Goal: Book appointment/travel/reservation

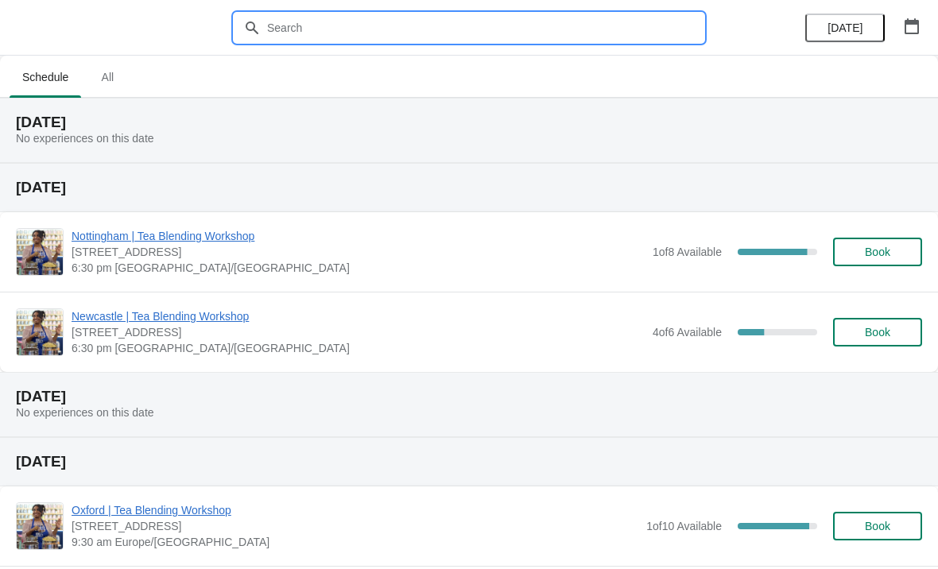
click at [359, 29] on input "text" at bounding box center [484, 28] width 437 height 29
type input "[GEOGRAPHIC_DATA]"
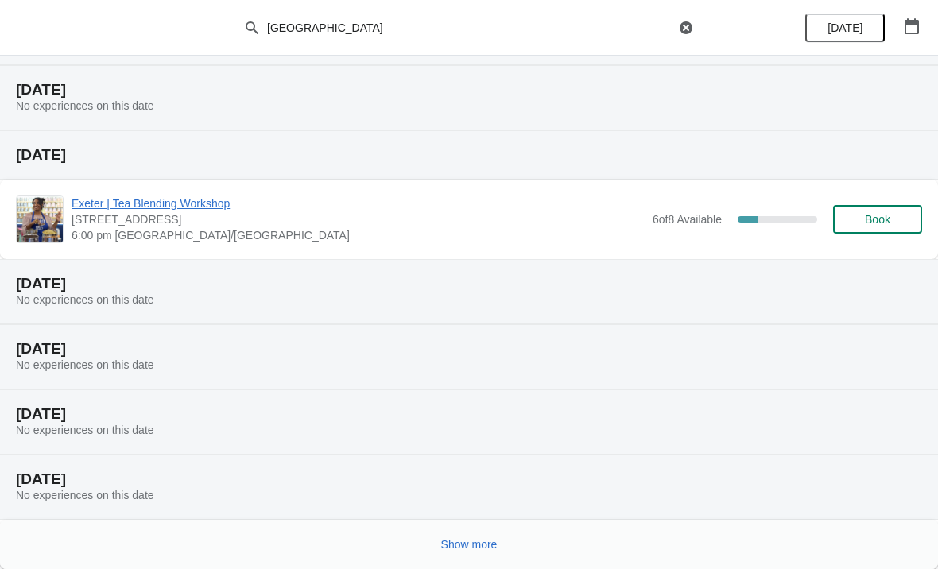
scroll to position [163, 0]
click at [489, 540] on span "Show more" at bounding box center [469, 544] width 56 height 13
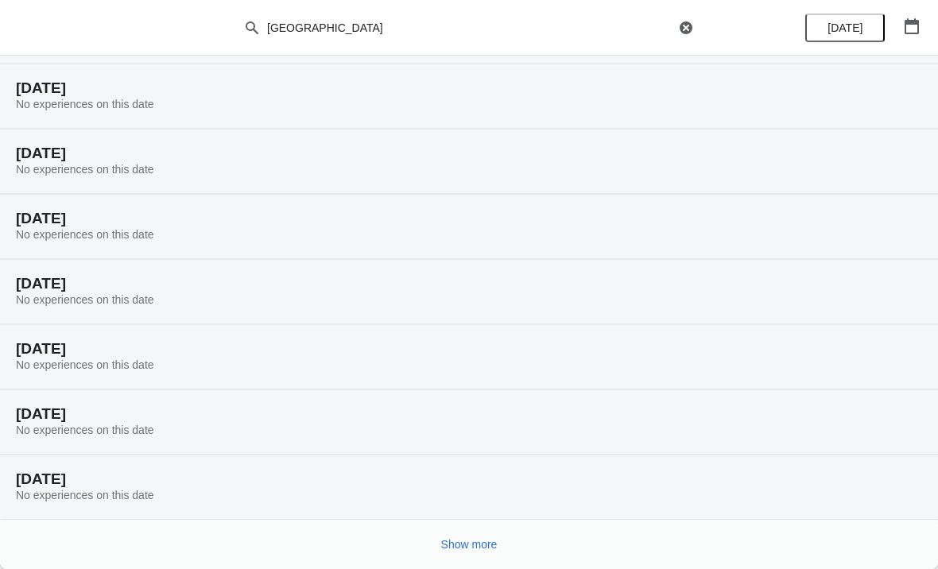
click at [489, 542] on span "Show more" at bounding box center [469, 544] width 56 height 13
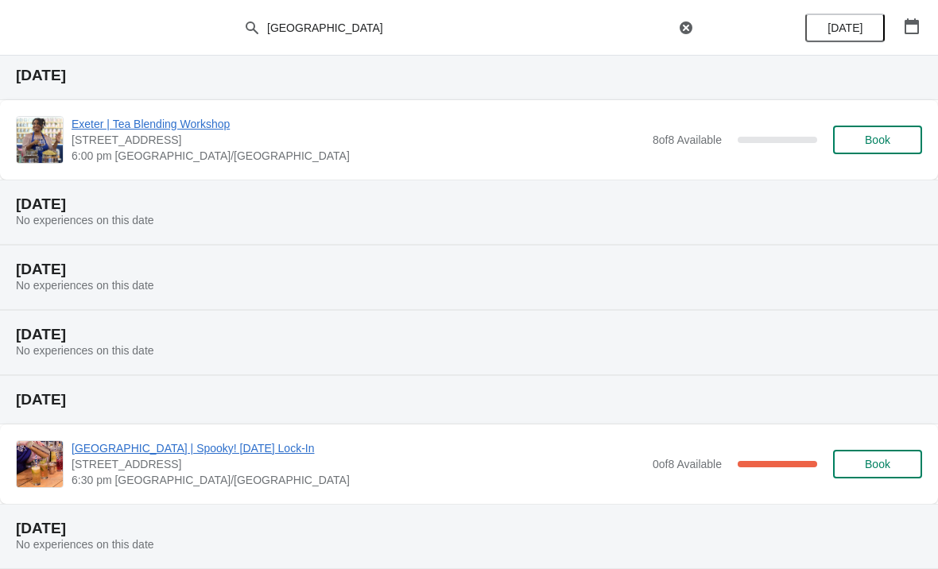
scroll to position [1228, 0]
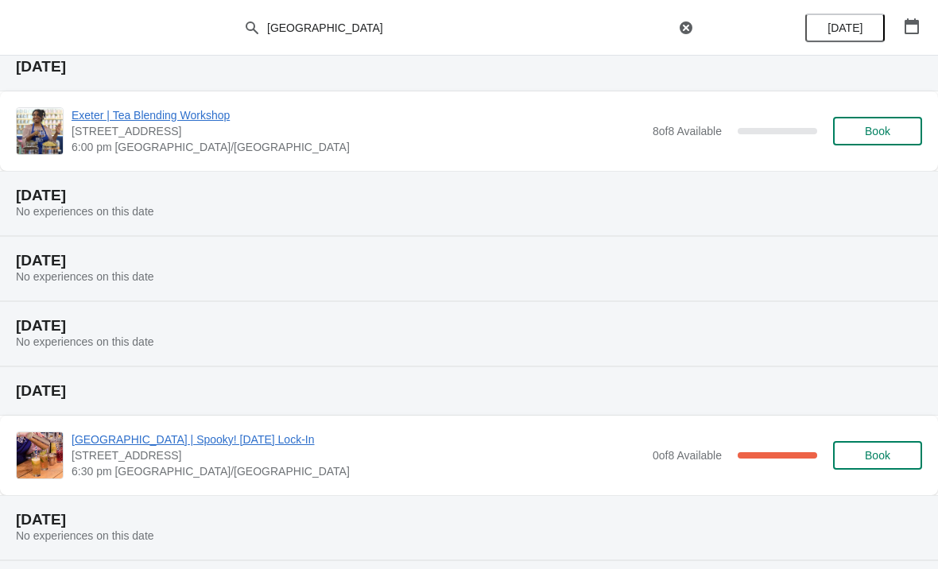
click at [237, 432] on span "[GEOGRAPHIC_DATA] | Spooky! [DATE] Lock-In" at bounding box center [358, 440] width 573 height 16
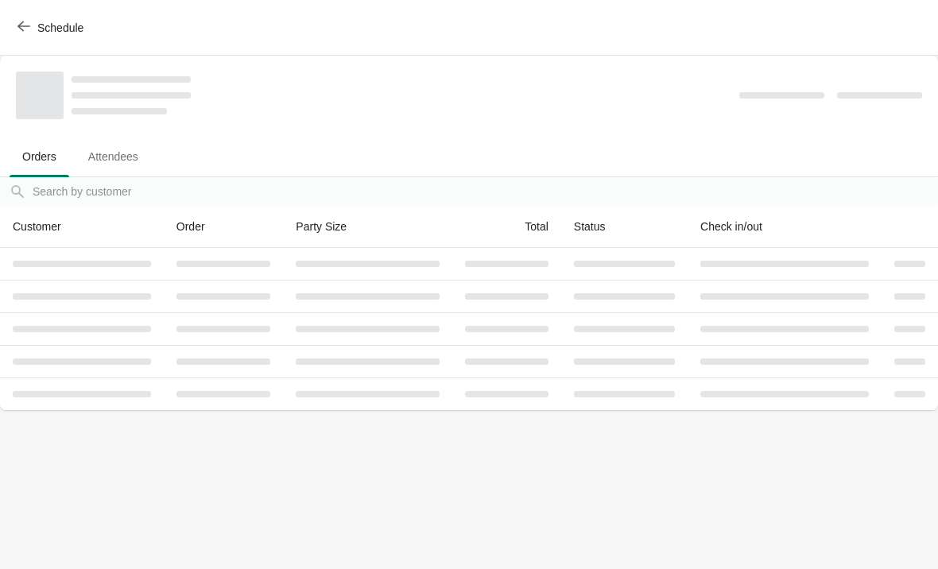
scroll to position [0, 0]
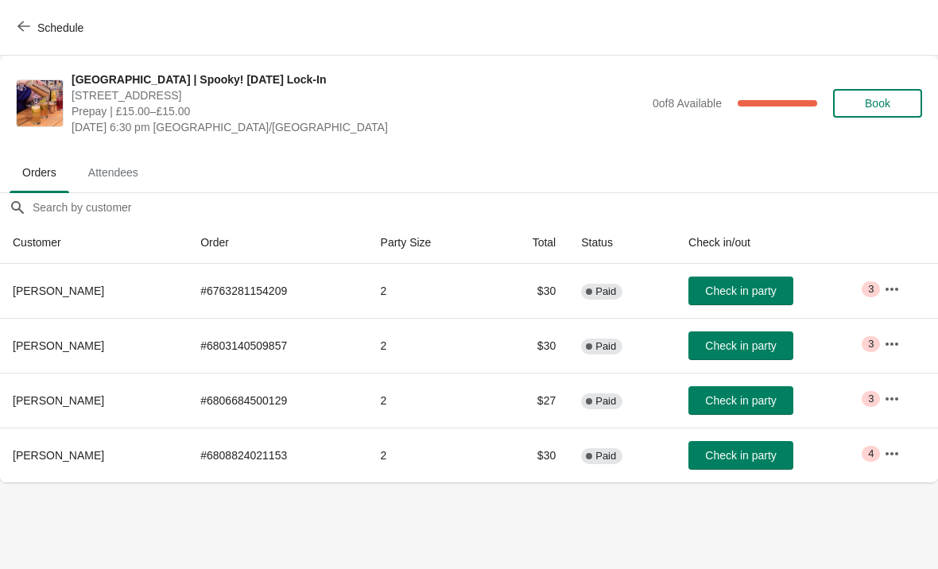
click at [33, 29] on span "Schedule" at bounding box center [52, 27] width 63 height 15
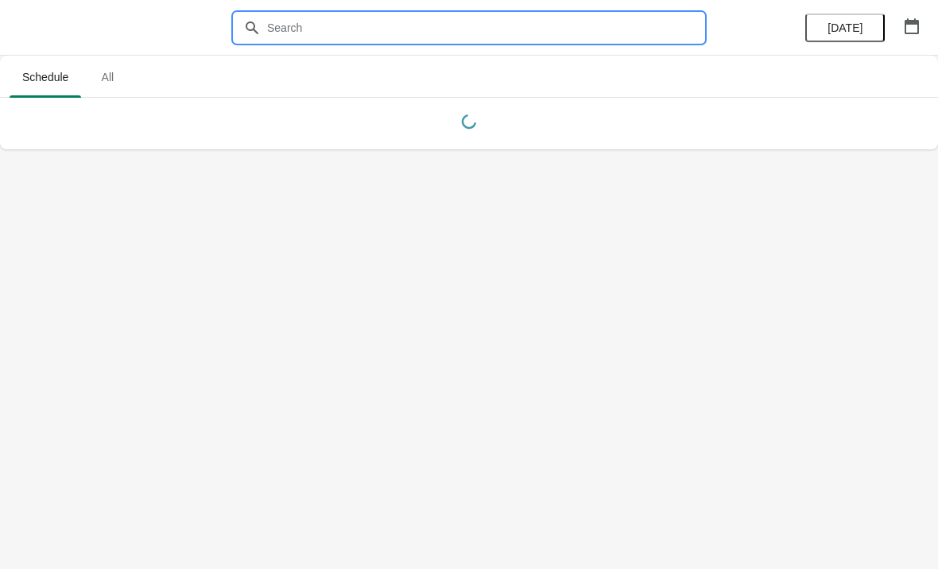
click at [389, 15] on input "text" at bounding box center [484, 28] width 437 height 29
type input "[GEOGRAPHIC_DATA]"
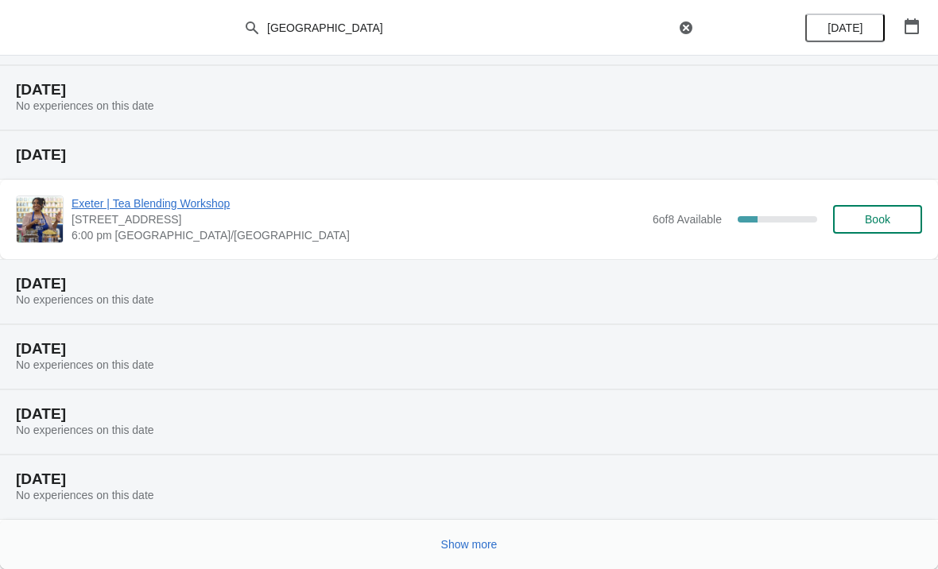
scroll to position [163, 0]
click at [490, 540] on span "Show more" at bounding box center [469, 544] width 56 height 13
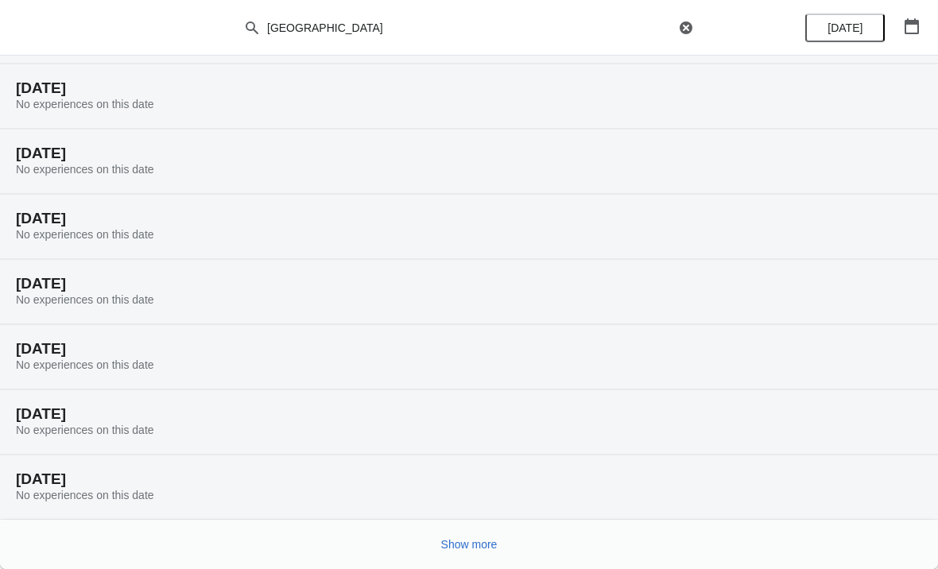
scroll to position [685, 0]
click at [503, 534] on button "Show more" at bounding box center [469, 544] width 69 height 29
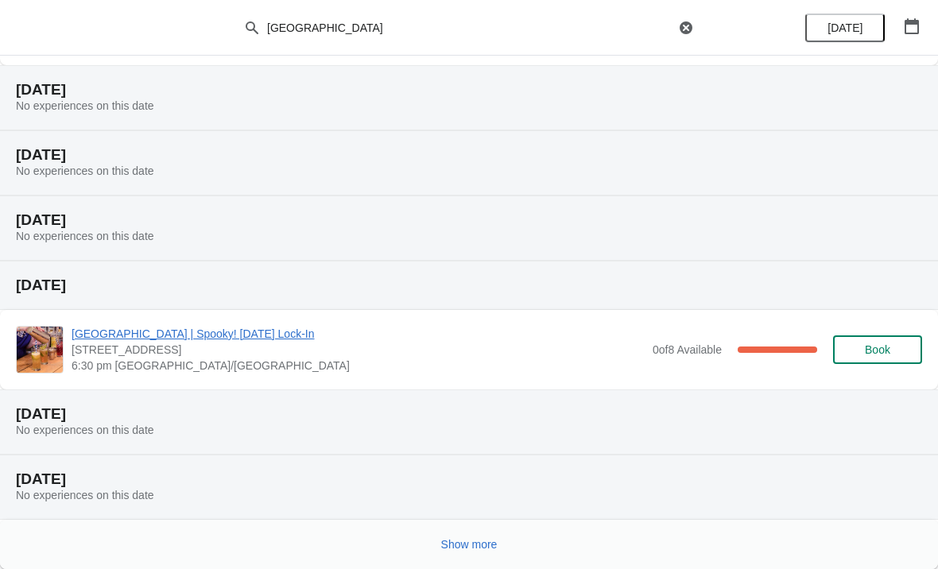
scroll to position [1333, 0]
click at [481, 545] on span "Show more" at bounding box center [469, 544] width 56 height 13
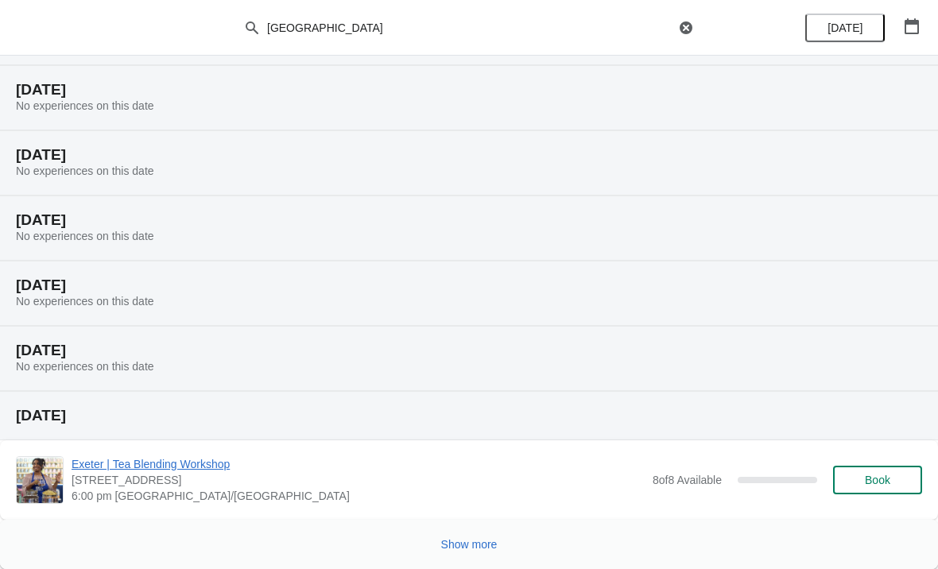
scroll to position [1919, 0]
click at [500, 539] on button "Show more" at bounding box center [469, 544] width 69 height 29
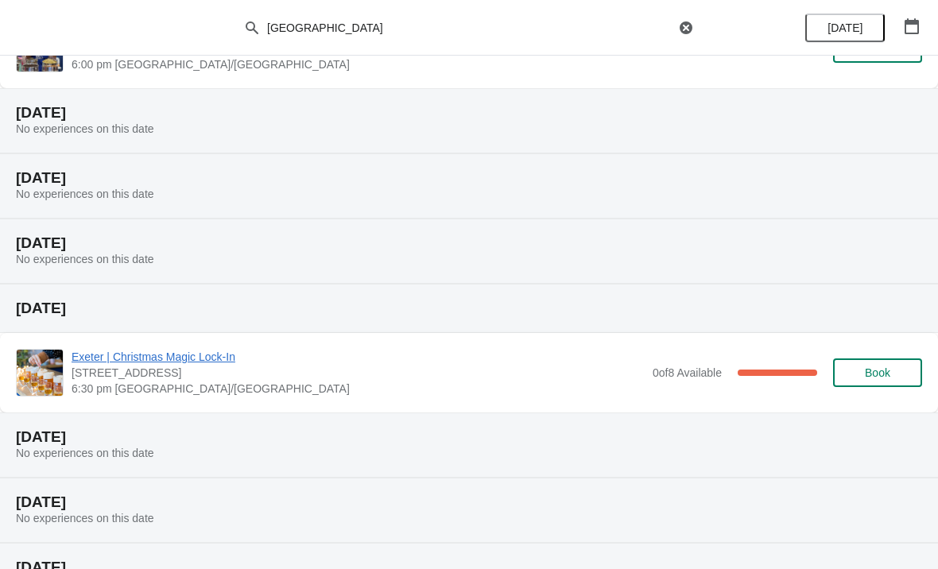
scroll to position [2347, 0]
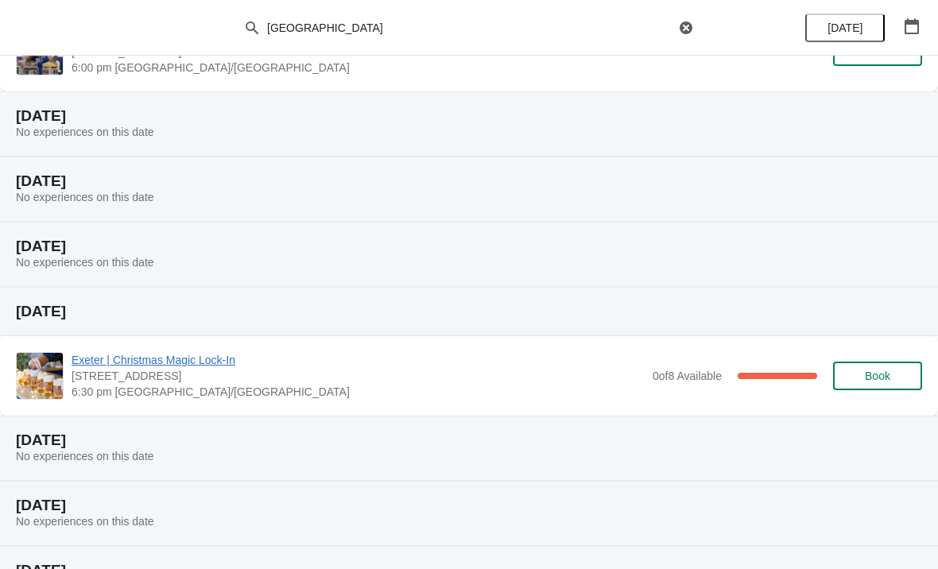
click at [181, 367] on span "Exeter | Christmas Magic Lock-In" at bounding box center [358, 360] width 573 height 16
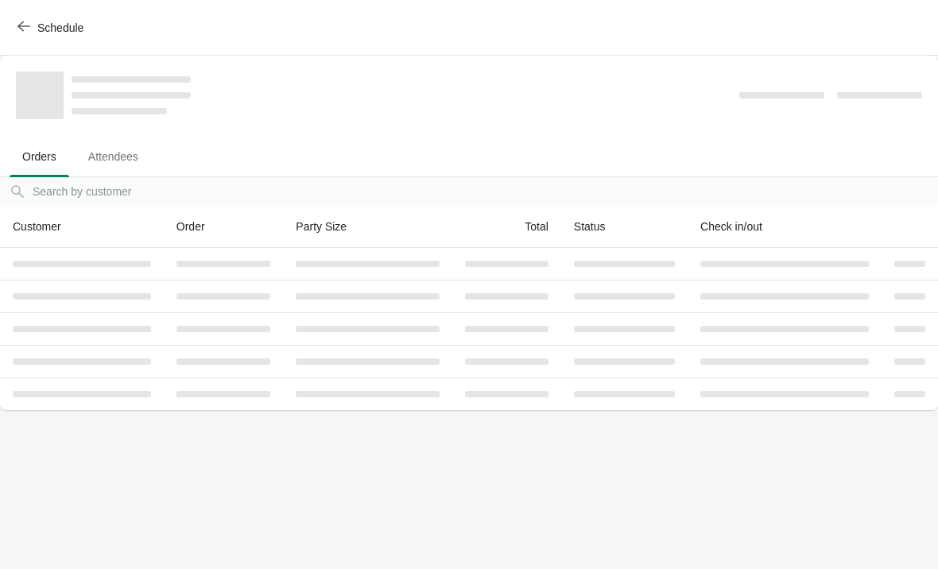
scroll to position [0, 0]
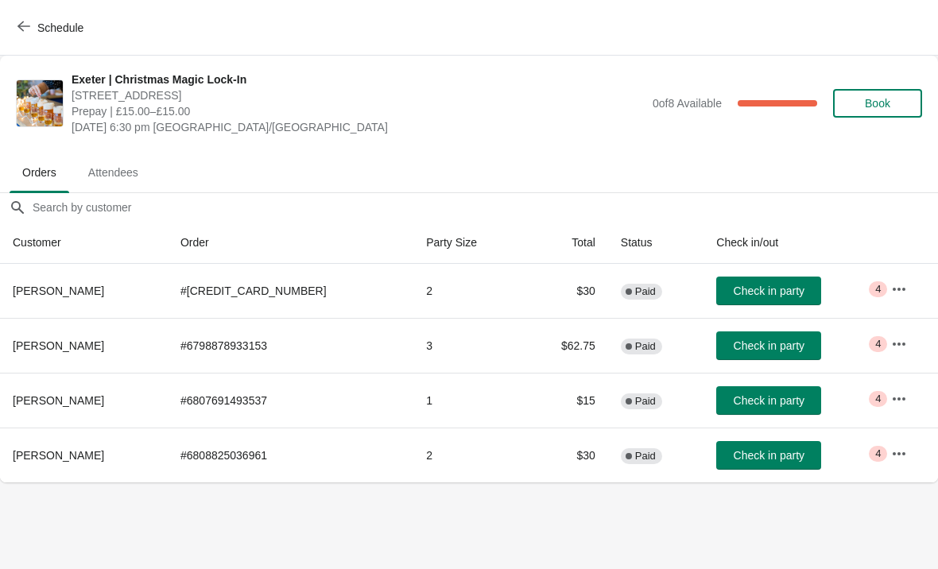
click at [33, 24] on span "Schedule" at bounding box center [52, 27] width 63 height 15
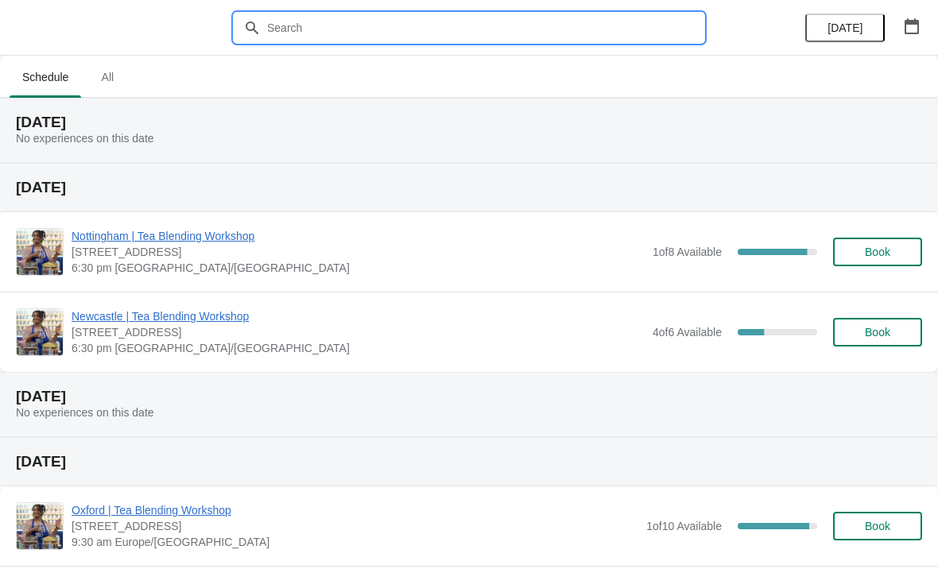
click at [402, 29] on input "text" at bounding box center [484, 28] width 437 height 29
type input "[GEOGRAPHIC_DATA]"
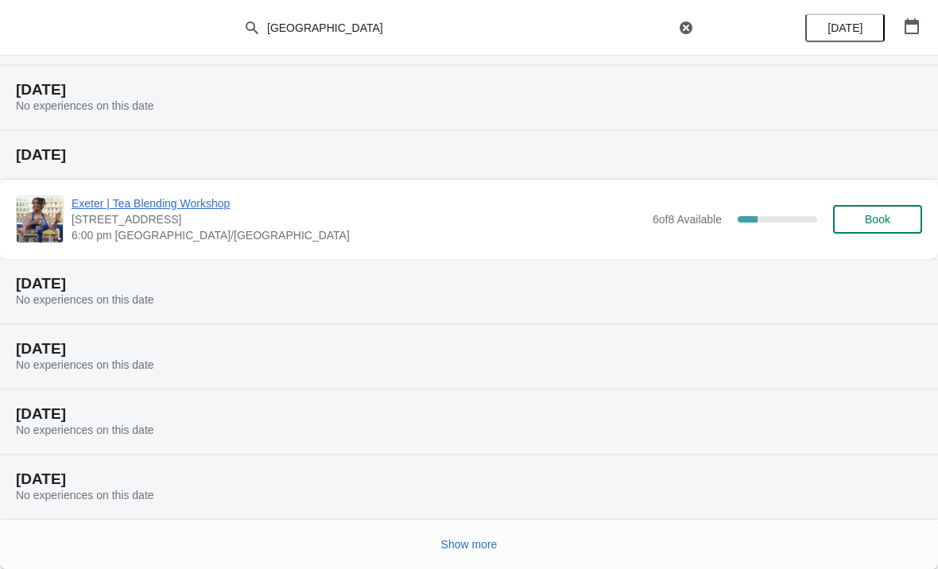
scroll to position [163, 0]
click at [491, 542] on span "Show more" at bounding box center [469, 544] width 56 height 13
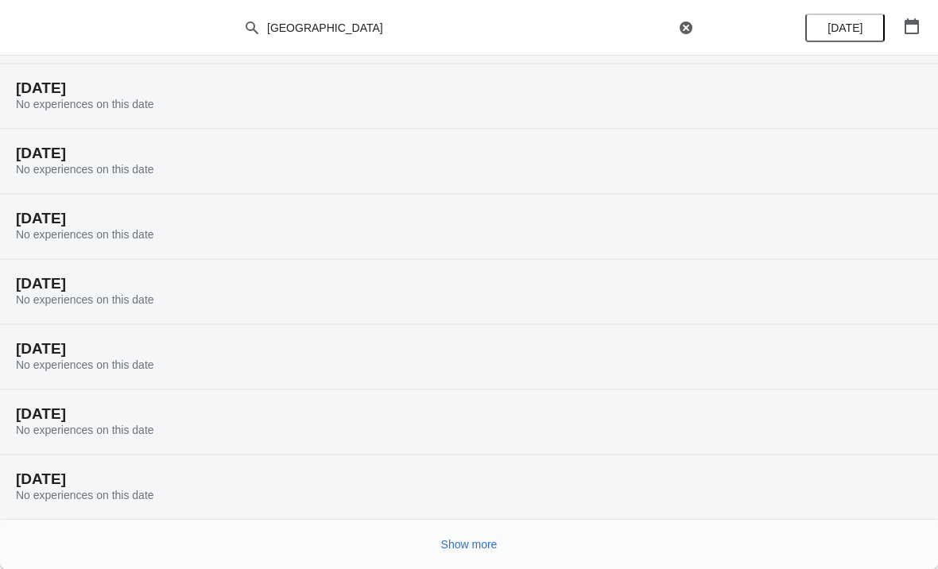
scroll to position [685, 0]
click at [503, 539] on button "Show more" at bounding box center [469, 544] width 69 height 29
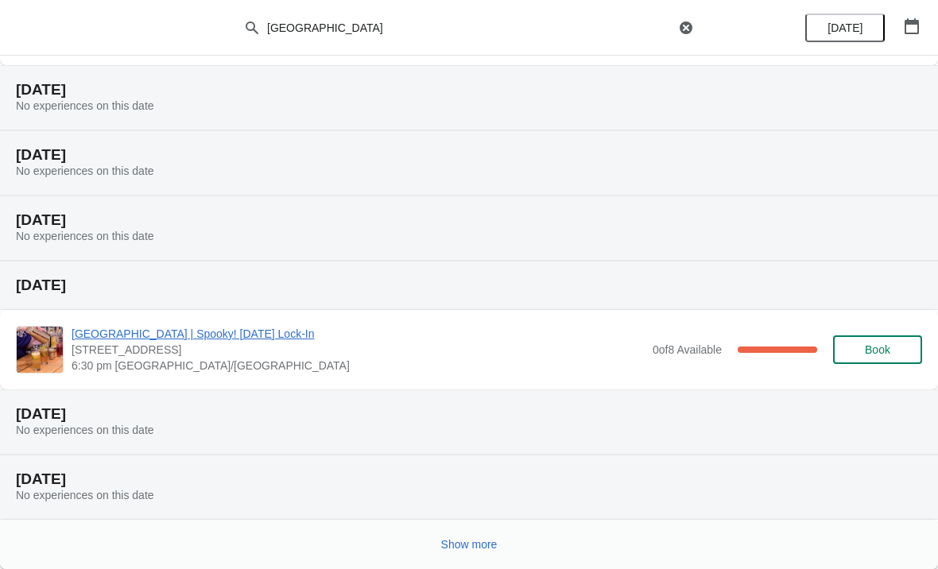
scroll to position [1333, 0]
click at [503, 536] on button "Show more" at bounding box center [469, 544] width 69 height 29
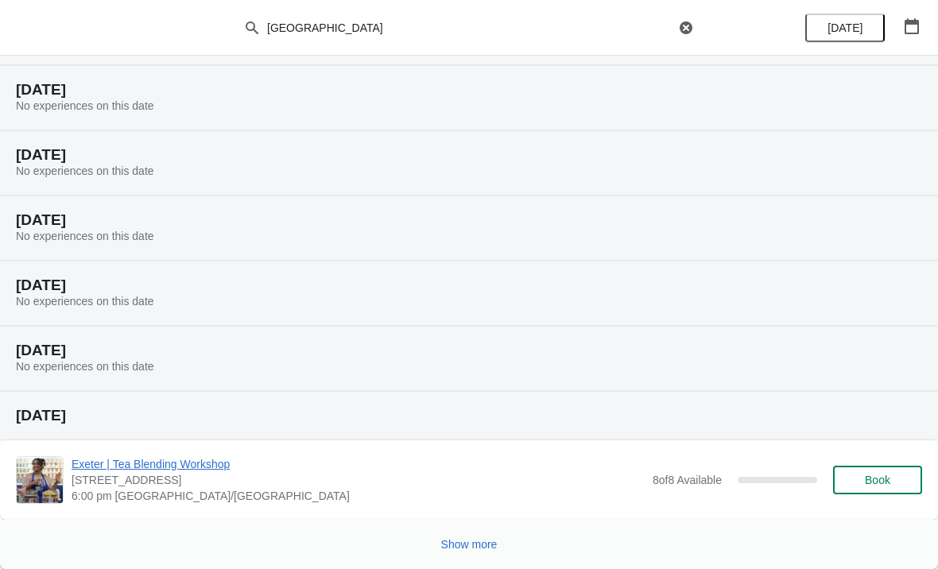
scroll to position [1919, 0]
click at [499, 547] on button "Show more" at bounding box center [469, 544] width 69 height 29
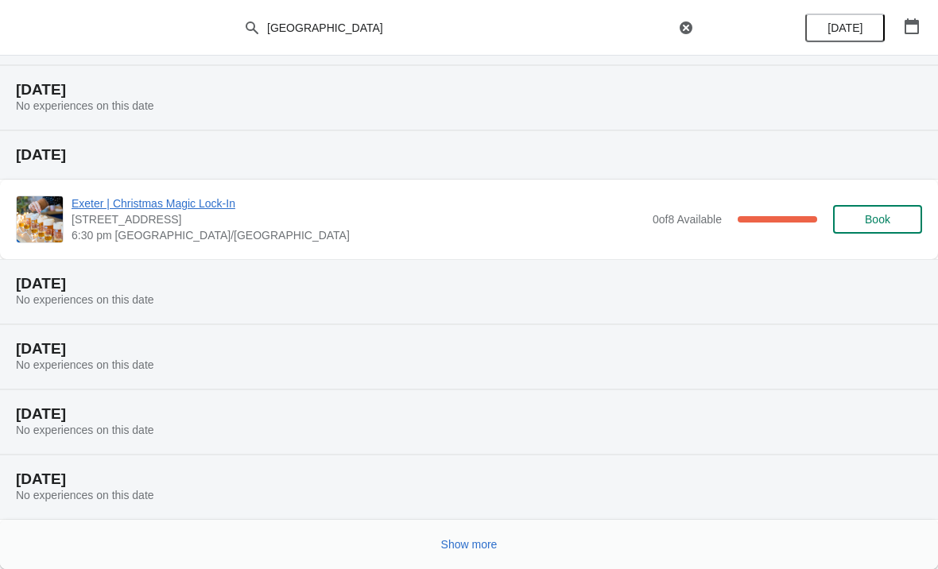
scroll to position [2504, 0]
click at [495, 538] on span "Show more" at bounding box center [469, 544] width 56 height 13
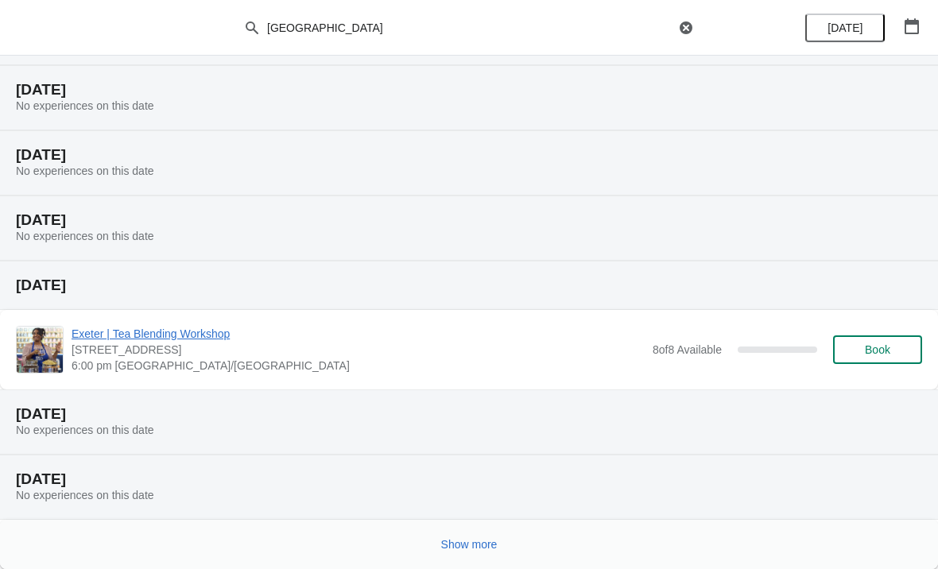
scroll to position [3089, 0]
click at [472, 546] on span "Show more" at bounding box center [469, 544] width 56 height 13
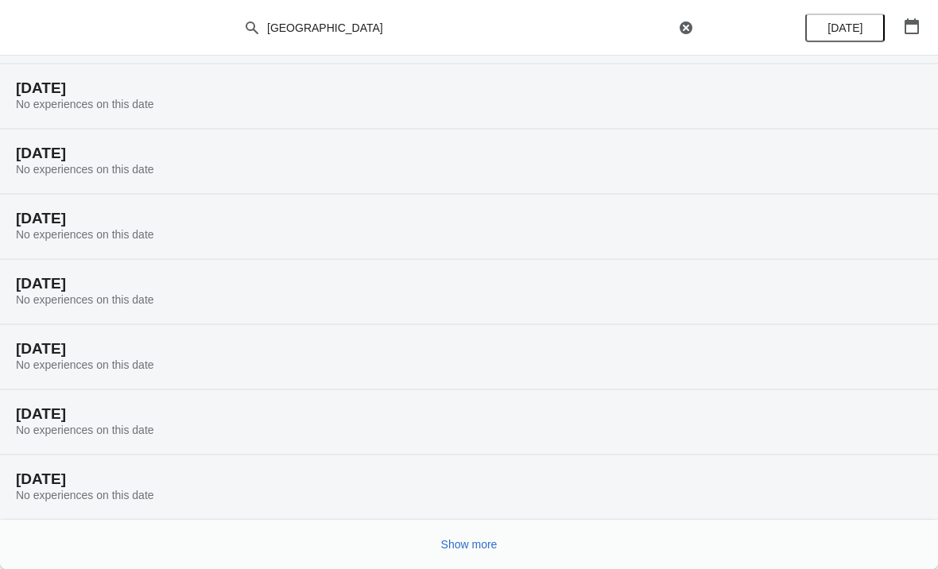
scroll to position [3611, 0]
click at [495, 541] on span "Show more" at bounding box center [469, 544] width 56 height 13
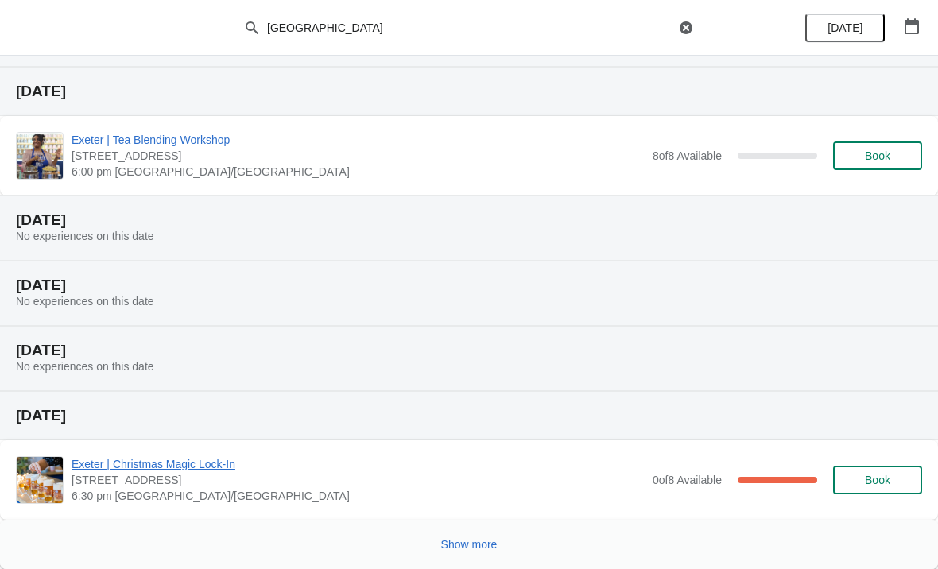
scroll to position [4260, 0]
click at [219, 468] on span "Exeter | Christmas Magic Lock-In" at bounding box center [358, 464] width 573 height 16
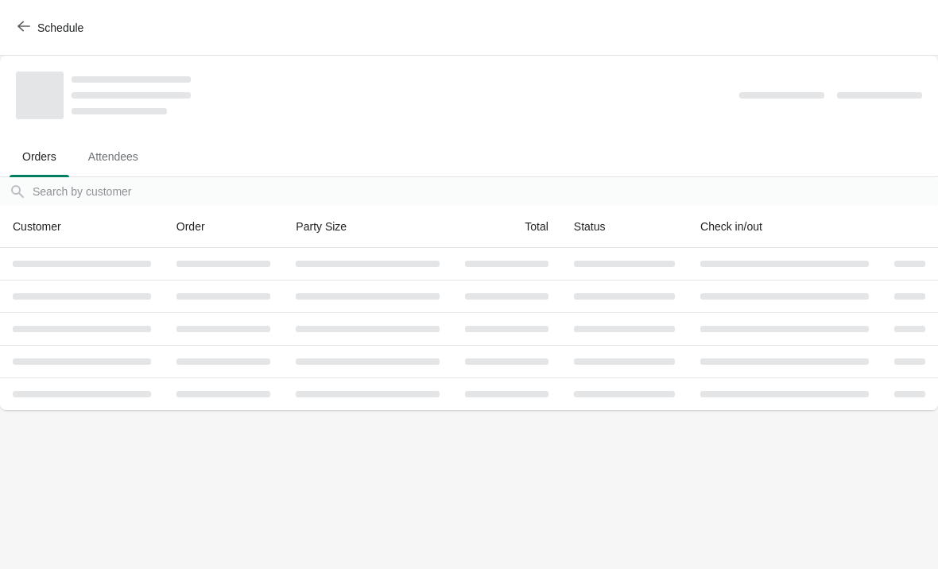
scroll to position [0, 0]
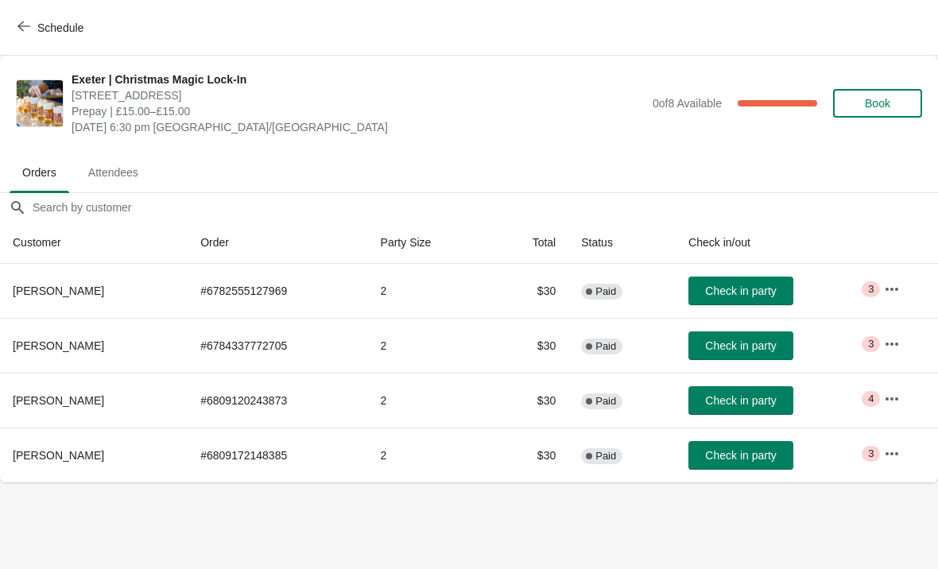
click at [35, 25] on span "Schedule" at bounding box center [52, 27] width 63 height 15
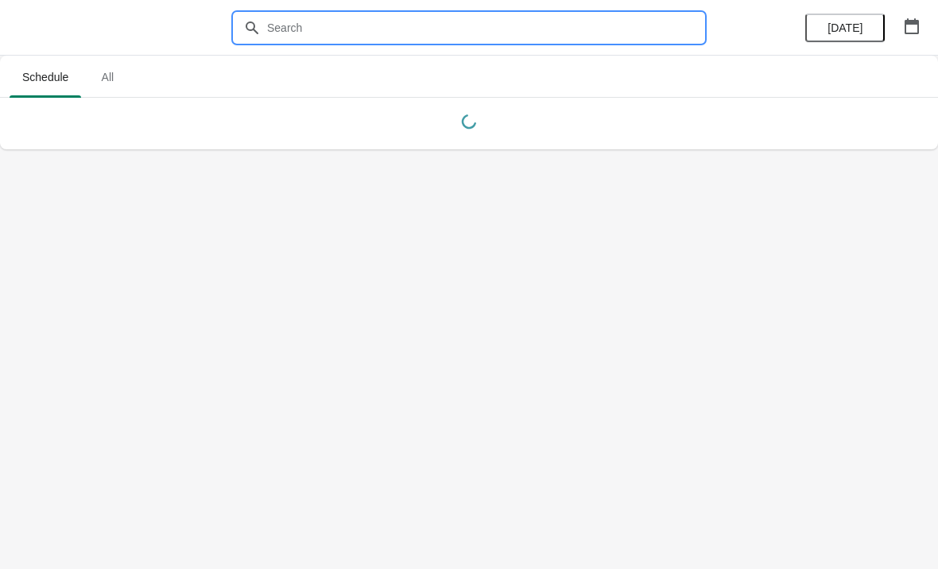
click at [381, 17] on input "text" at bounding box center [484, 28] width 437 height 29
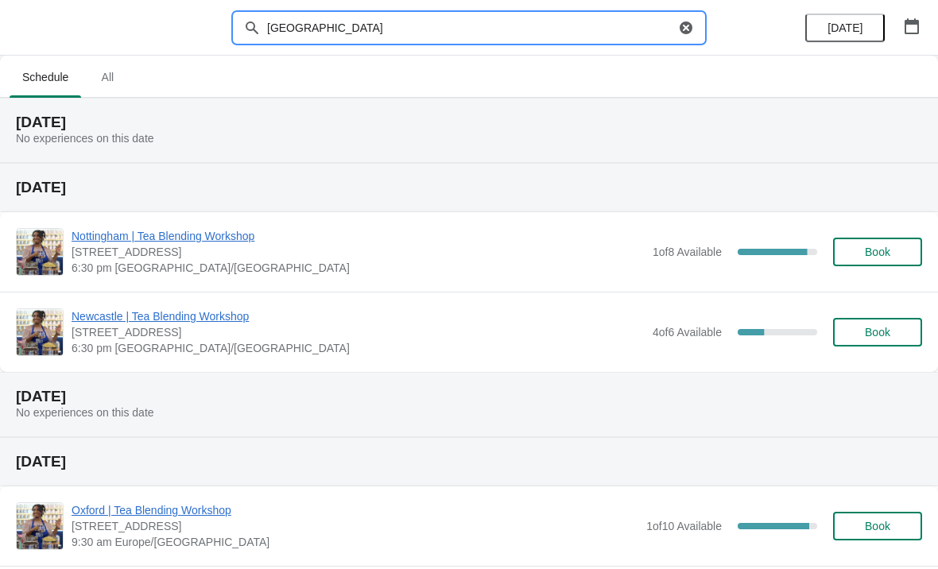
type input "[GEOGRAPHIC_DATA]"
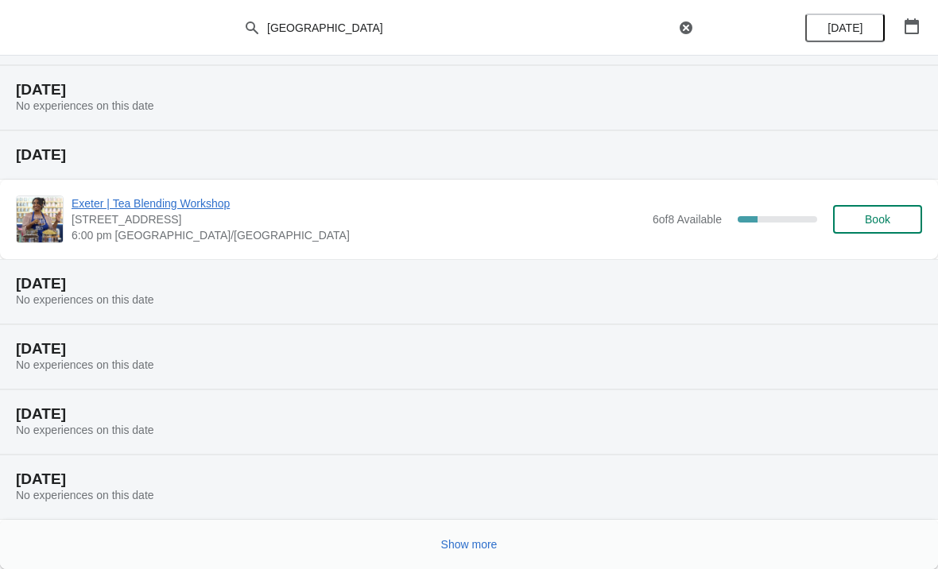
scroll to position [163, 0]
click at [498, 539] on span "Show more" at bounding box center [469, 544] width 56 height 13
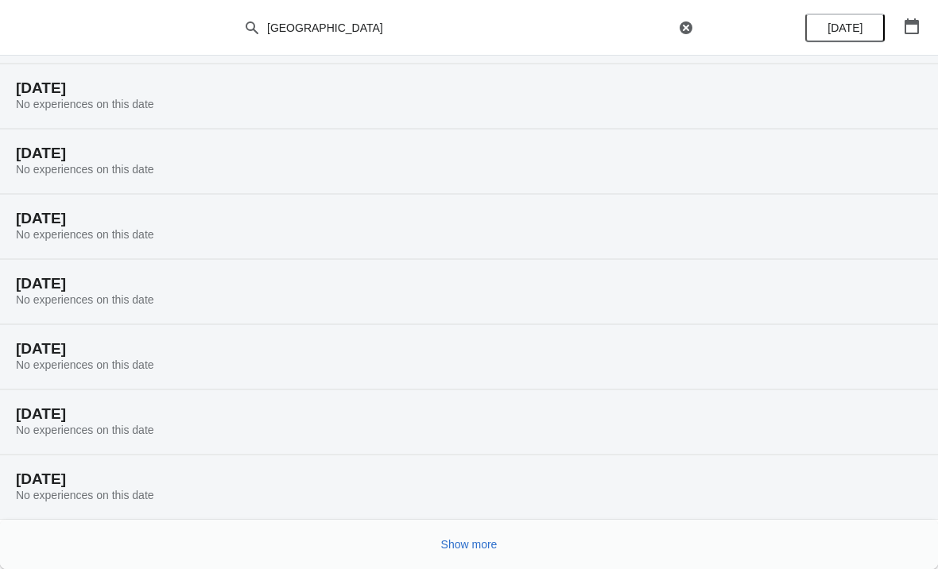
scroll to position [685, 0]
click at [487, 542] on span "Show more" at bounding box center [469, 544] width 56 height 13
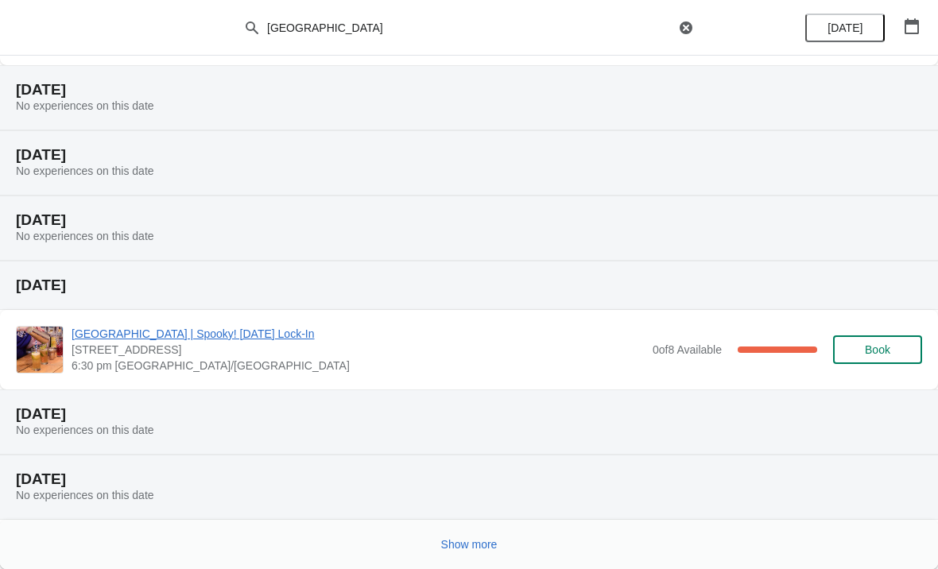
scroll to position [1333, 0]
click at [506, 532] on div "Show more" at bounding box center [462, 538] width 919 height 30
click at [489, 552] on button "Show more" at bounding box center [469, 544] width 69 height 29
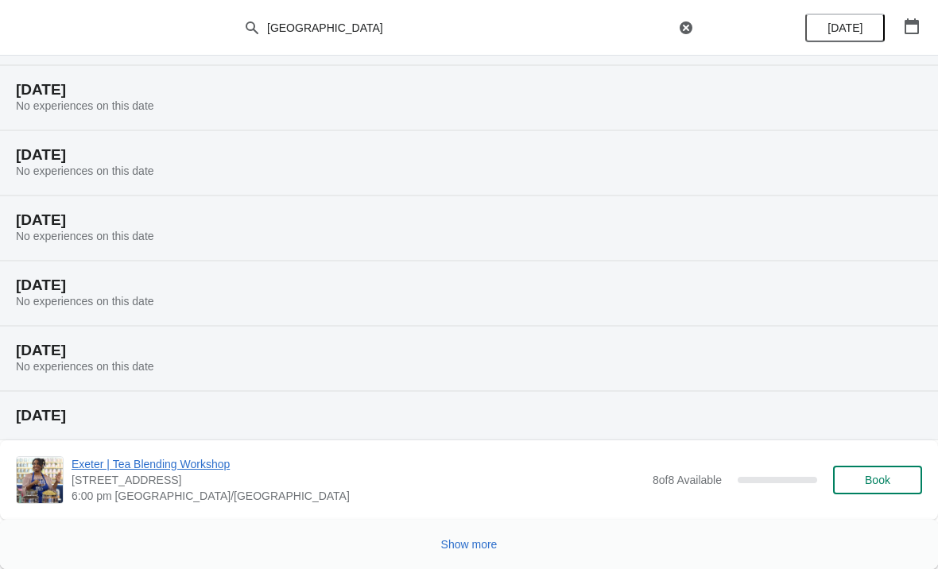
scroll to position [1919, 0]
click at [489, 539] on span "Show more" at bounding box center [469, 544] width 56 height 13
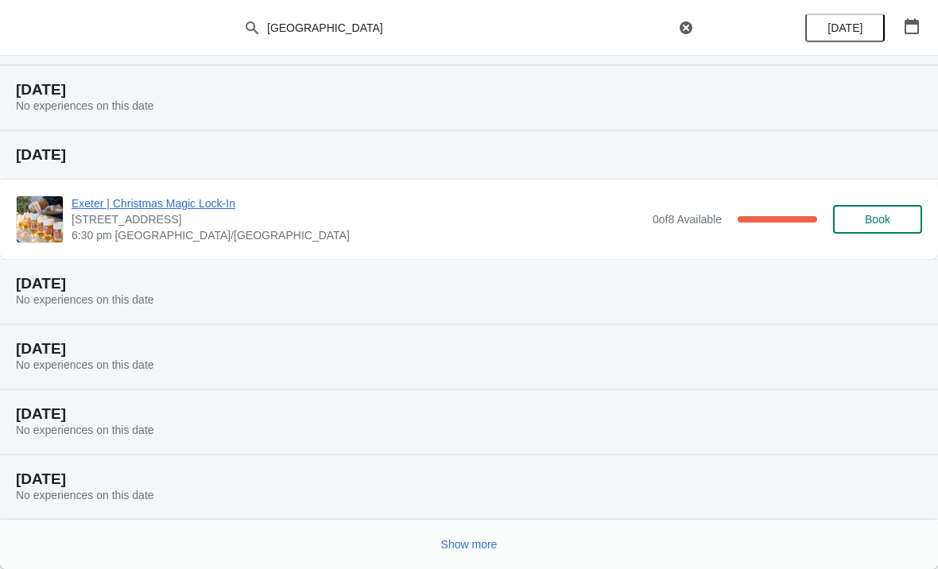
scroll to position [2504, 0]
click at [483, 544] on span "Show more" at bounding box center [469, 544] width 56 height 13
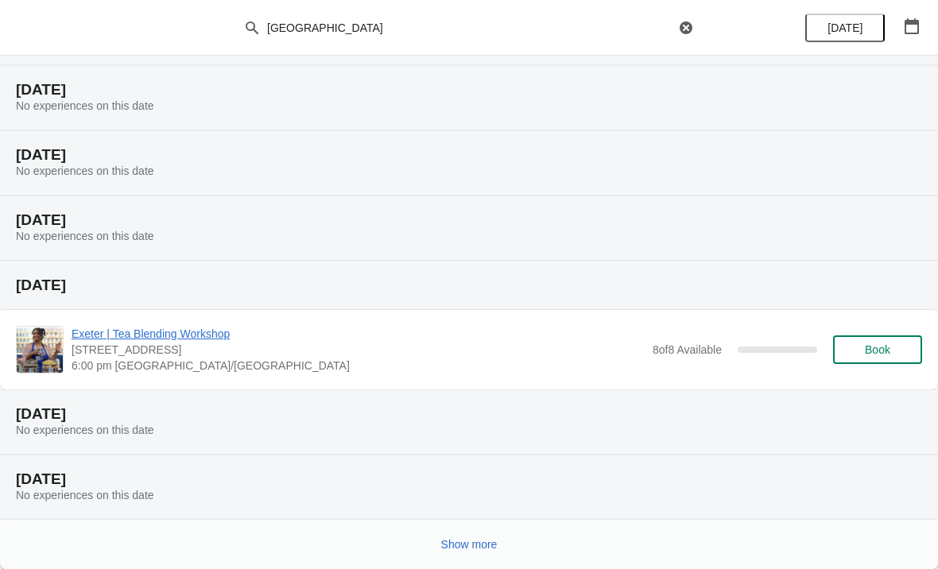
scroll to position [3089, 0]
click at [485, 538] on span "Show more" at bounding box center [469, 544] width 56 height 13
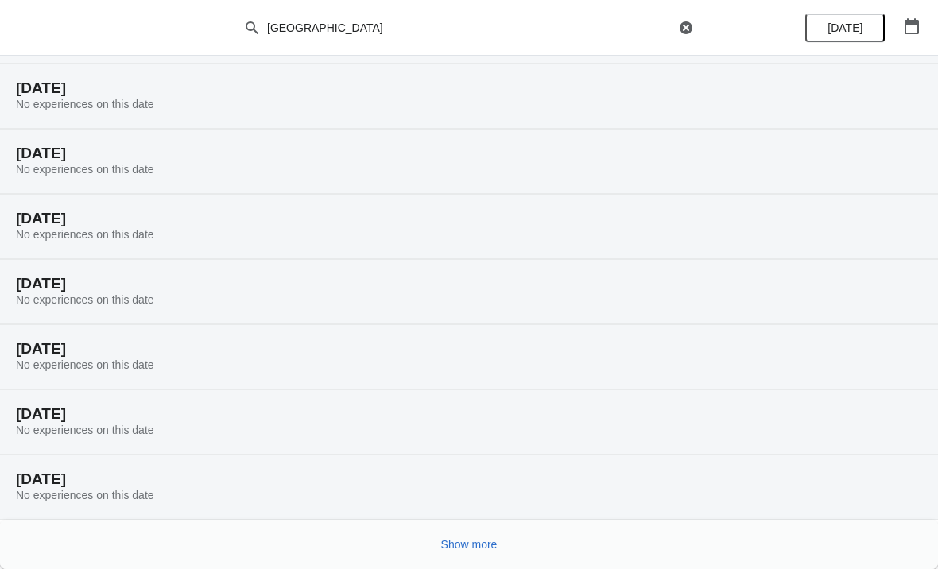
scroll to position [3611, 0]
click at [484, 543] on span "Show more" at bounding box center [469, 544] width 56 height 13
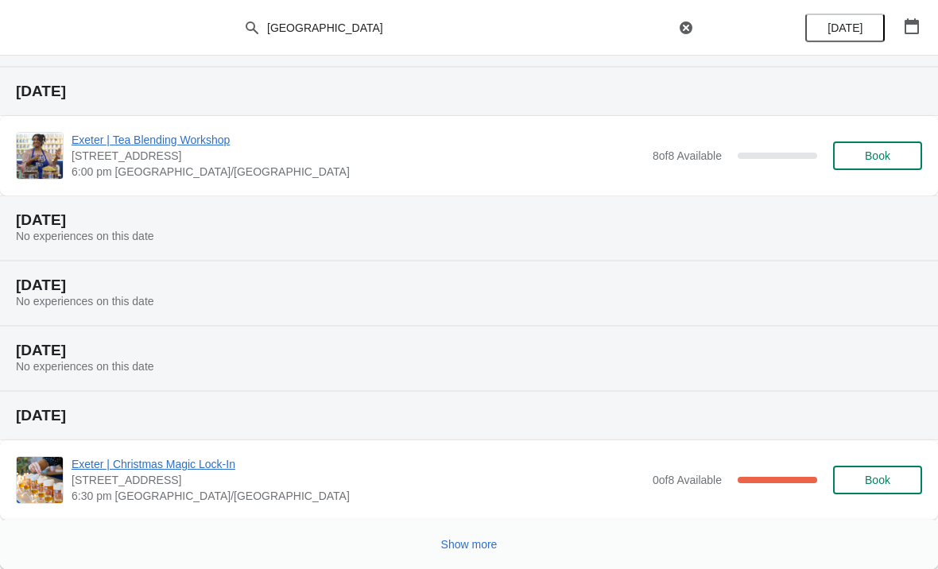
scroll to position [4260, 0]
click at [474, 534] on button "Show more" at bounding box center [469, 544] width 69 height 29
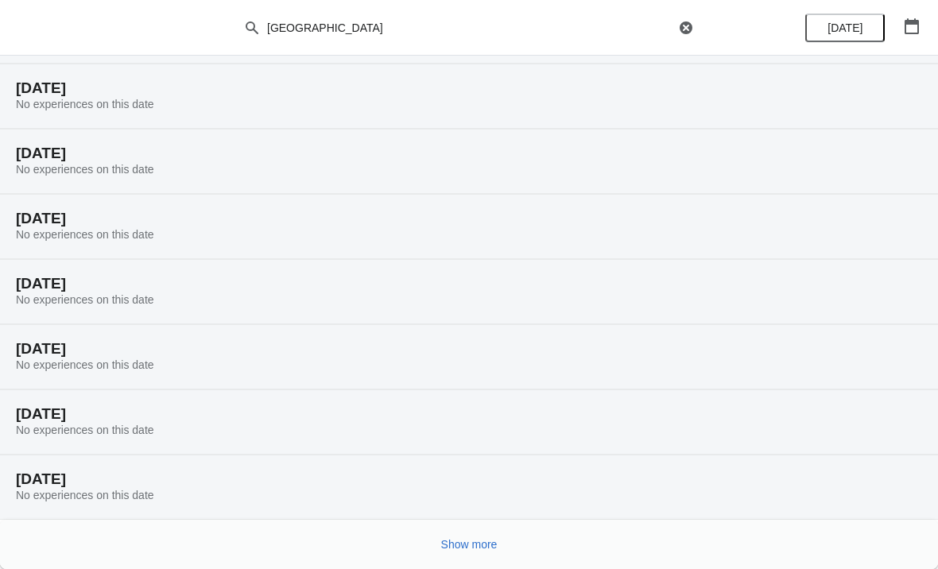
scroll to position [4781, 0]
click at [485, 549] on span "Show more" at bounding box center [469, 544] width 56 height 13
click at [487, 558] on button "Show more" at bounding box center [469, 544] width 69 height 29
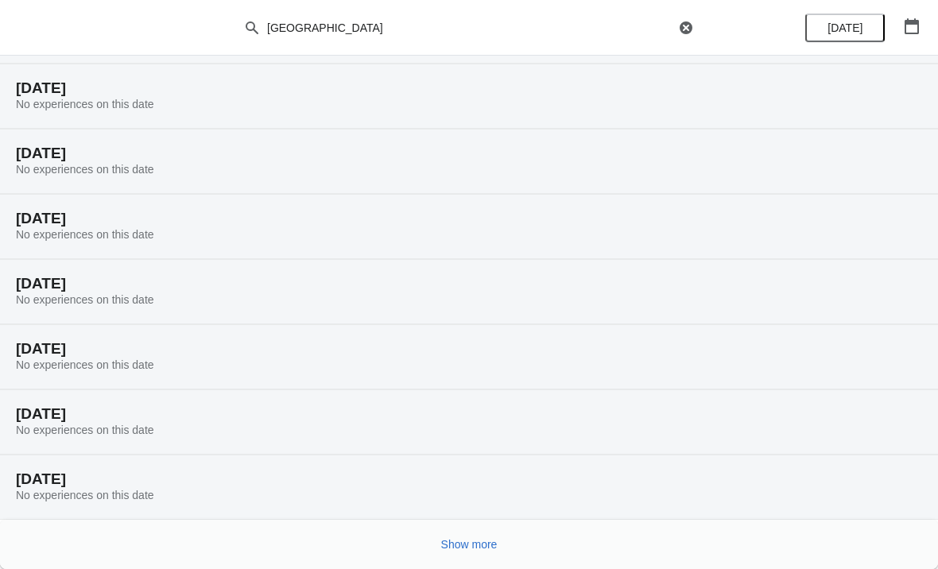
click at [485, 547] on span "Show more" at bounding box center [469, 544] width 56 height 13
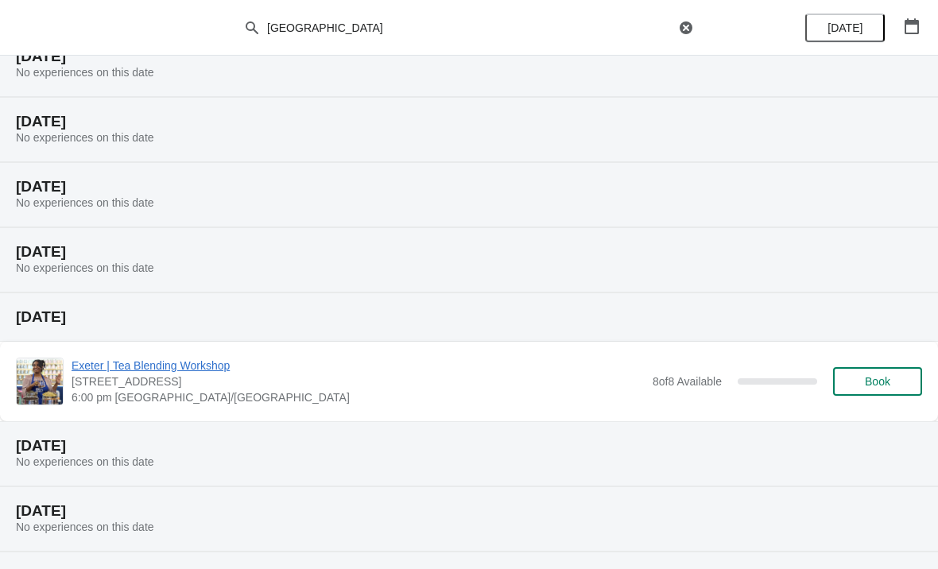
scroll to position [4030, 0]
